Goal: Find specific page/section: Find specific page/section

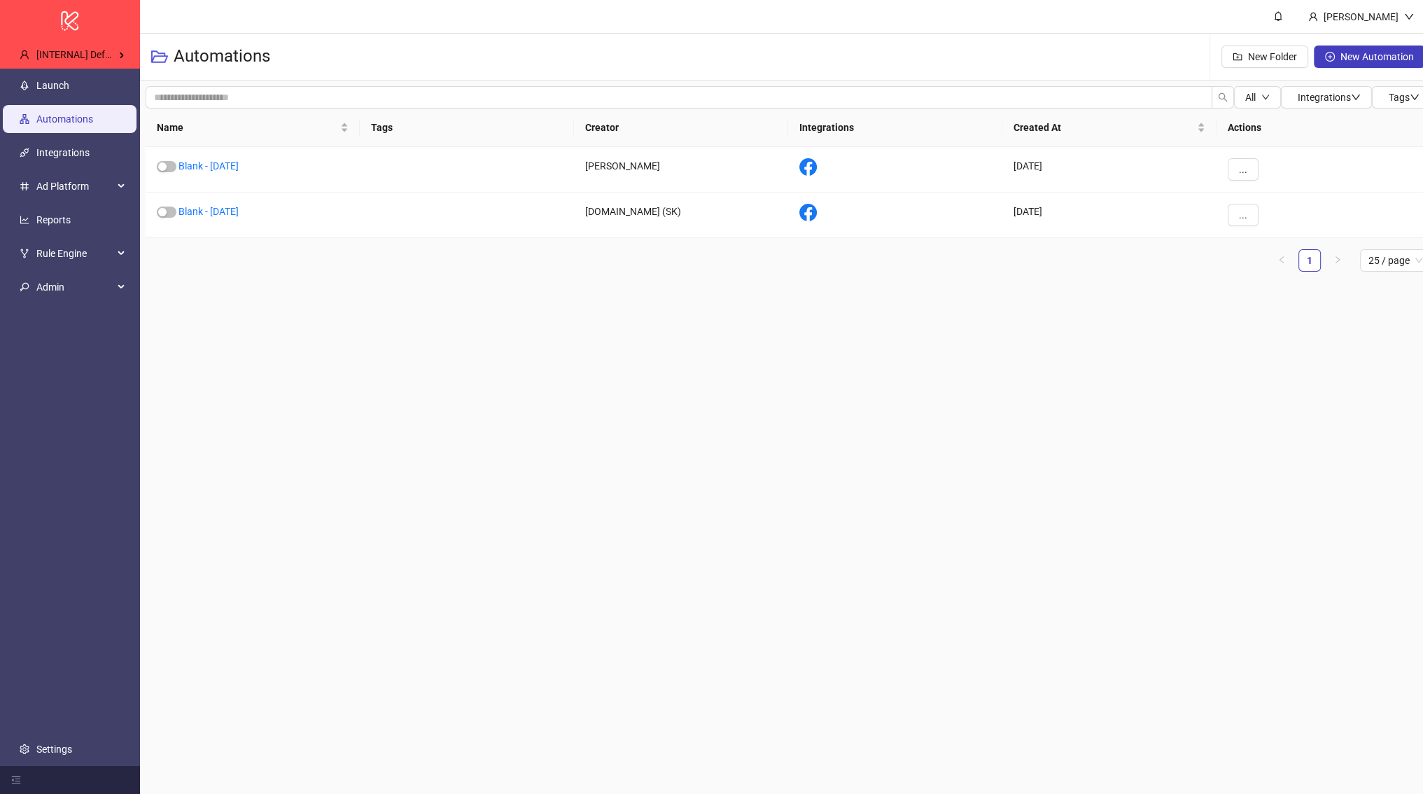
click at [101, 136] on ul "Launch Automations Integrations Ad Platform Reports Rule Engine Admin Settings" at bounding box center [70, 417] width 140 height 697
click at [90, 147] on link "Integrations" at bounding box center [62, 152] width 53 height 11
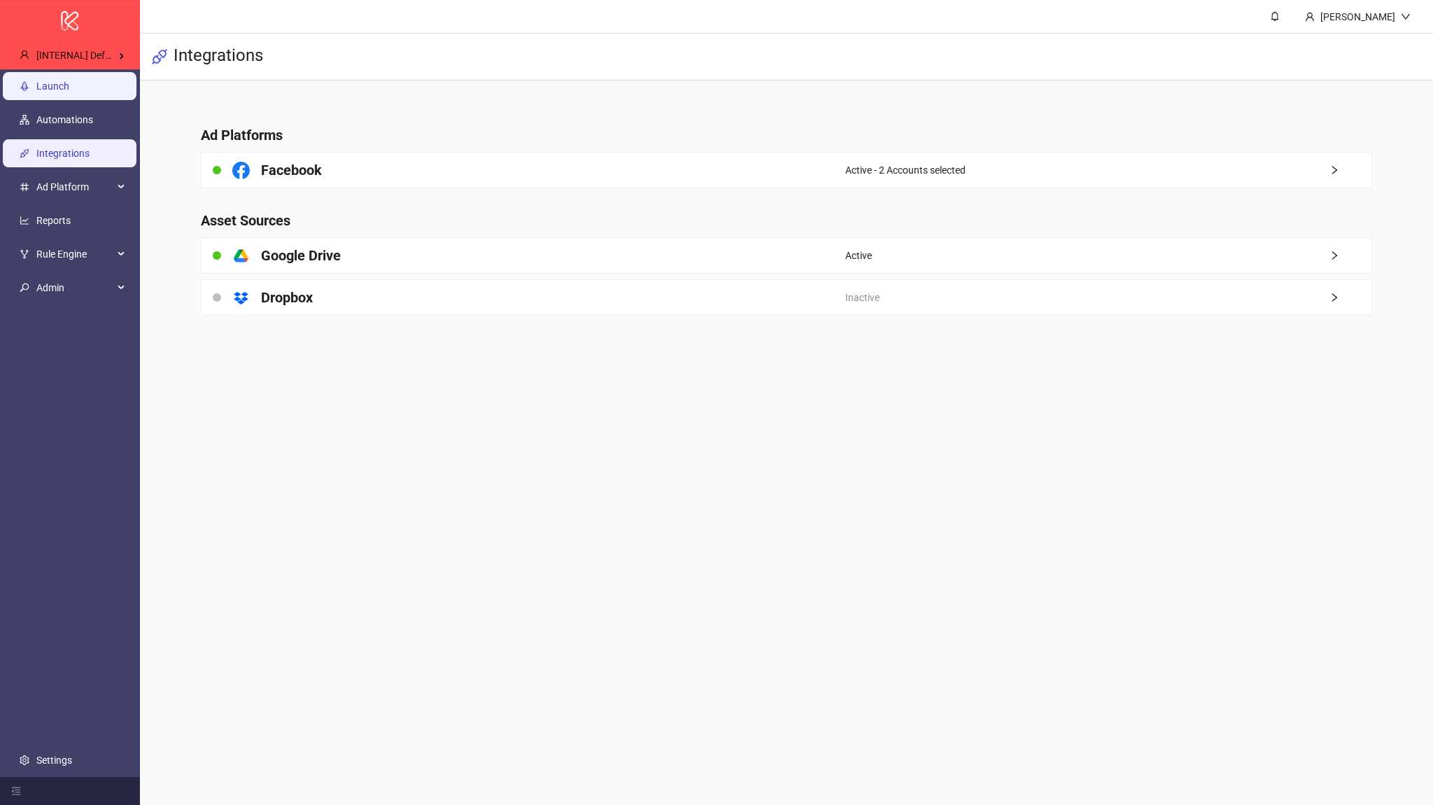
click at [69, 87] on link "Launch" at bounding box center [52, 85] width 33 height 11
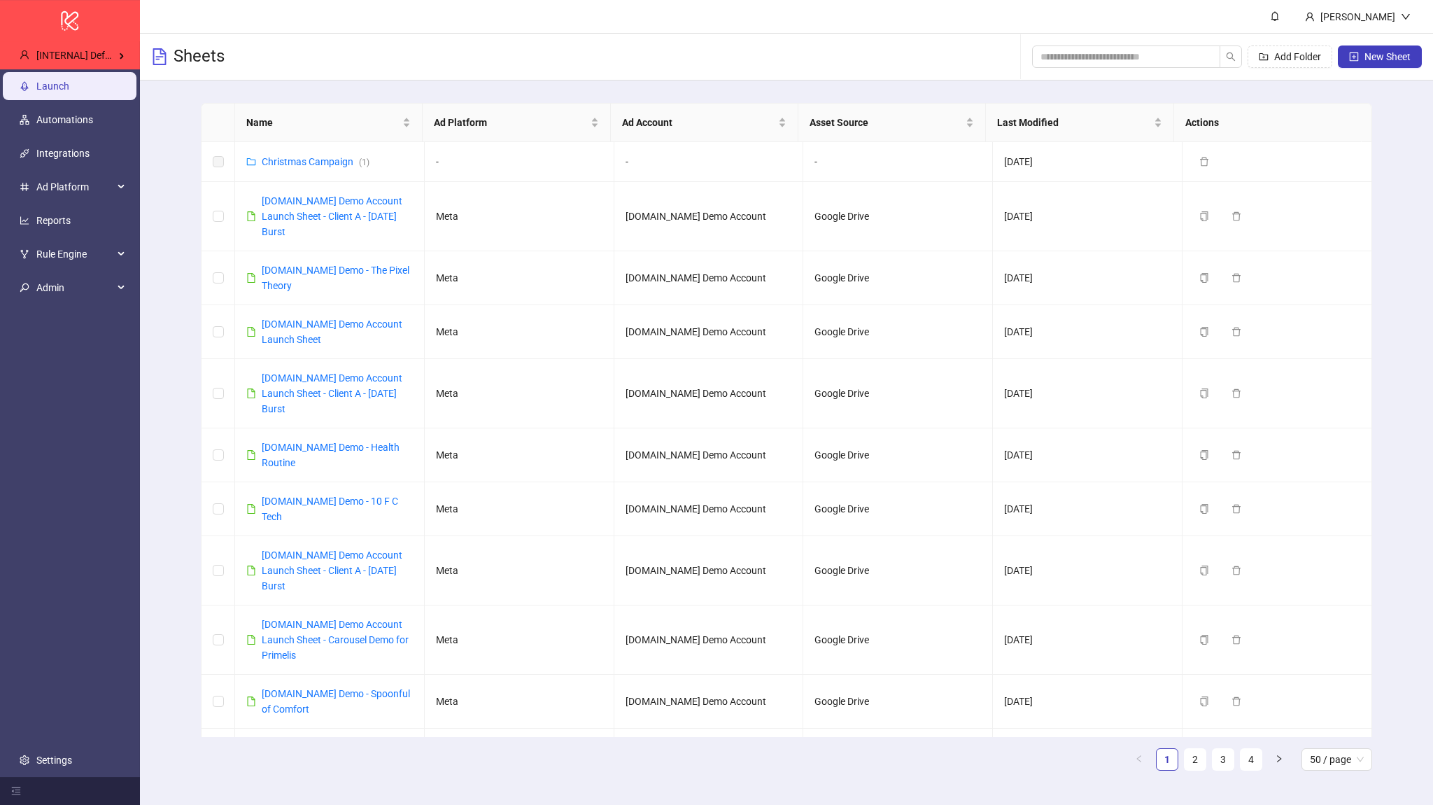
click at [69, 92] on link "Launch" at bounding box center [52, 85] width 33 height 11
